Goal: Task Accomplishment & Management: Manage account settings

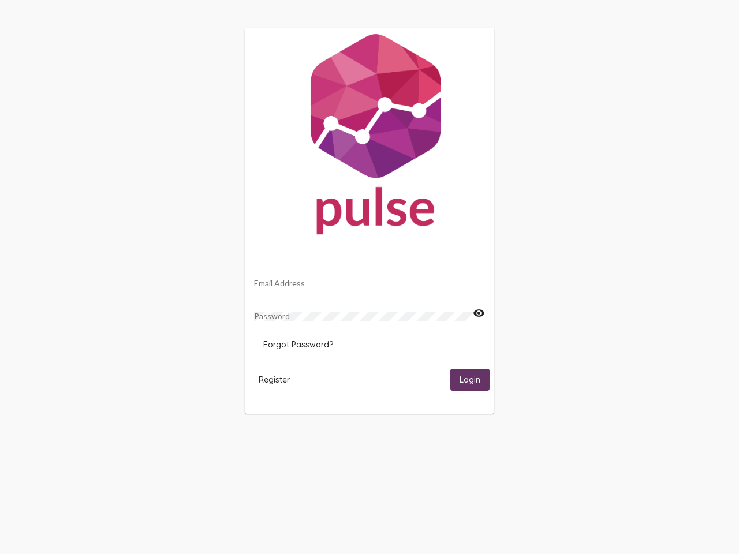
click at [370, 280] on input "Email Address" at bounding box center [369, 283] width 231 height 9
click at [479, 314] on mat-icon "visibility" at bounding box center [479, 314] width 12 height 14
click at [298, 345] on span "Forgot Password?" at bounding box center [298, 345] width 70 height 10
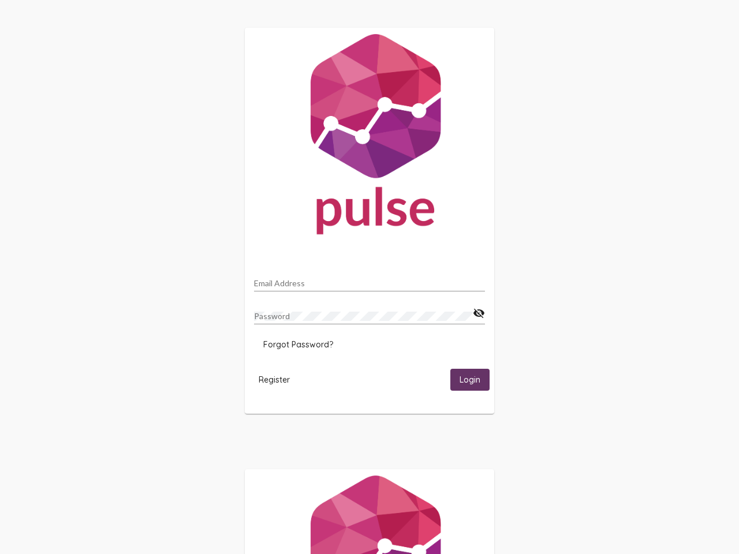
click at [274, 379] on span "Register" at bounding box center [274, 380] width 31 height 10
click at [470, 379] on span "Login" at bounding box center [470, 380] width 21 height 10
